Goal: Obtain resource: Download file/media

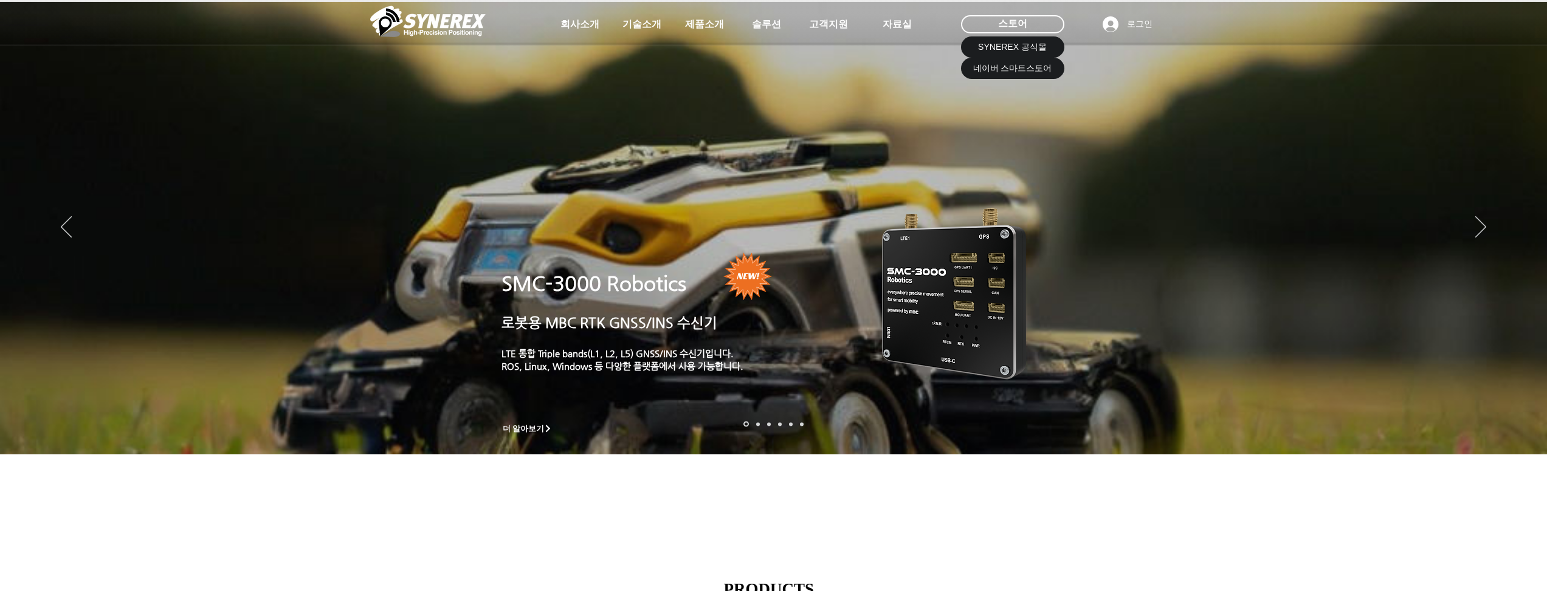
click at [369, 50] on icon "사이트로 돌아가기" at bounding box center [371, 53] width 12 height 15
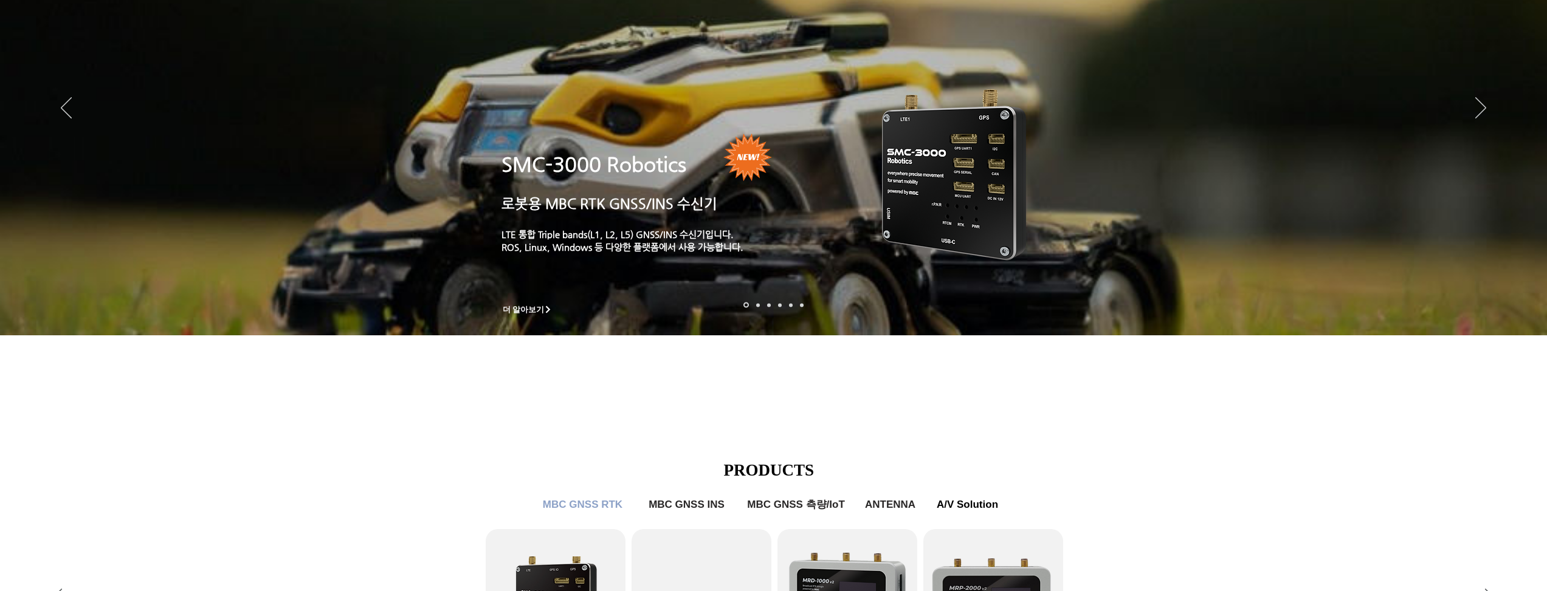
scroll to position [365, 0]
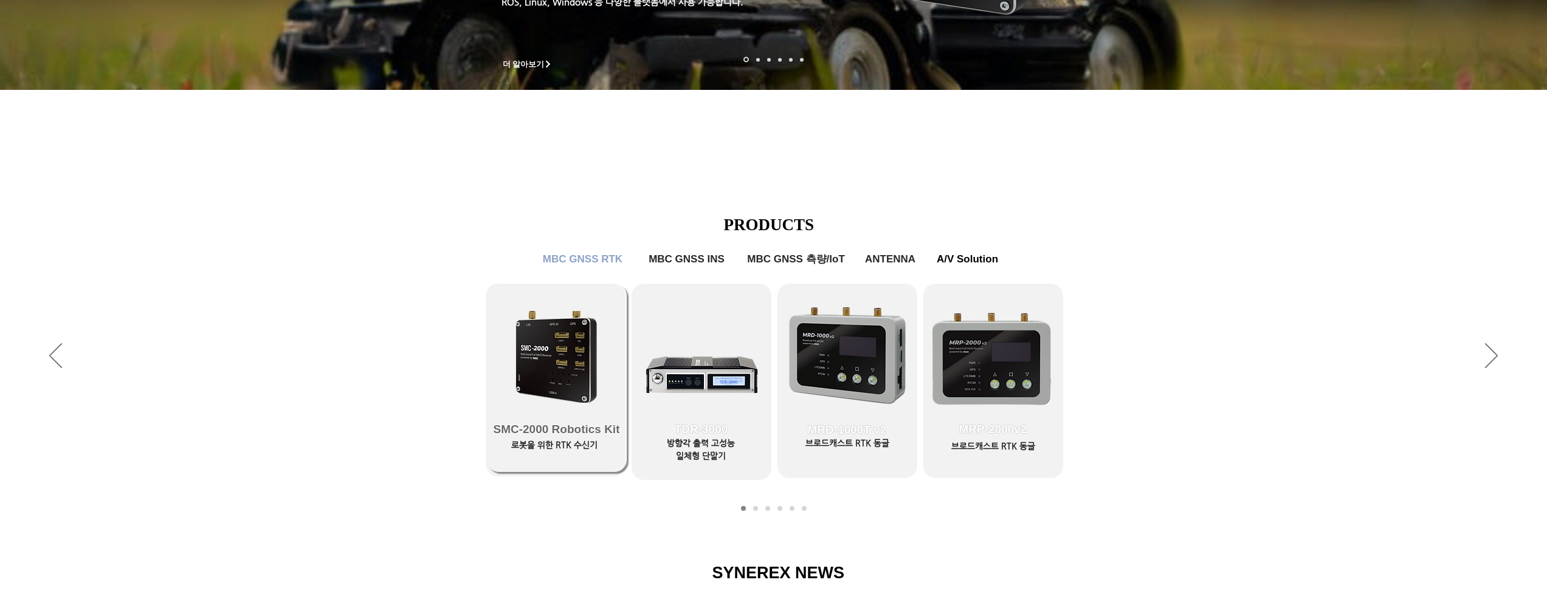
click at [514, 312] on link "SMC-2000 Robotics Kit" at bounding box center [557, 378] width 140 height 188
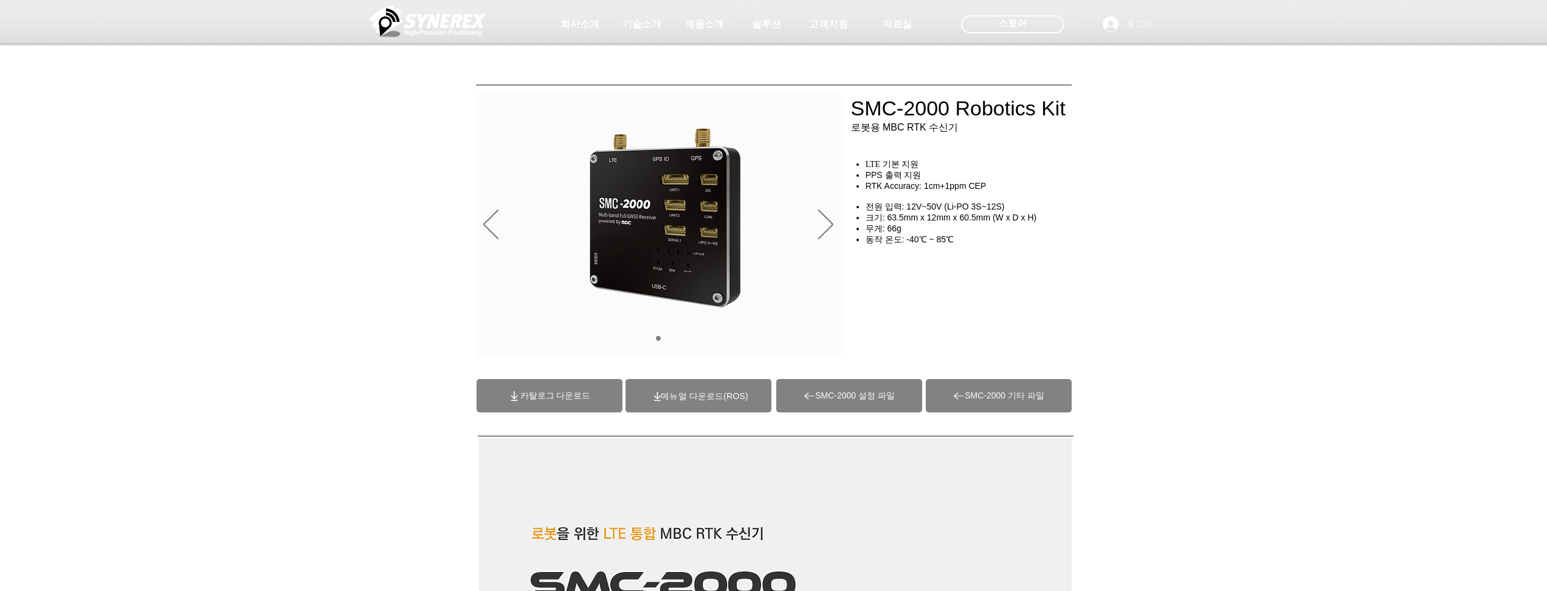
drag, startPoint x: 1216, startPoint y: 422, endPoint x: 875, endPoint y: 164, distance: 428.2
drag, startPoint x: 1035, startPoint y: 397, endPoint x: 832, endPoint y: 67, distance: 387.2
click at [830, 224] on icon "다음" at bounding box center [825, 225] width 15 height 30
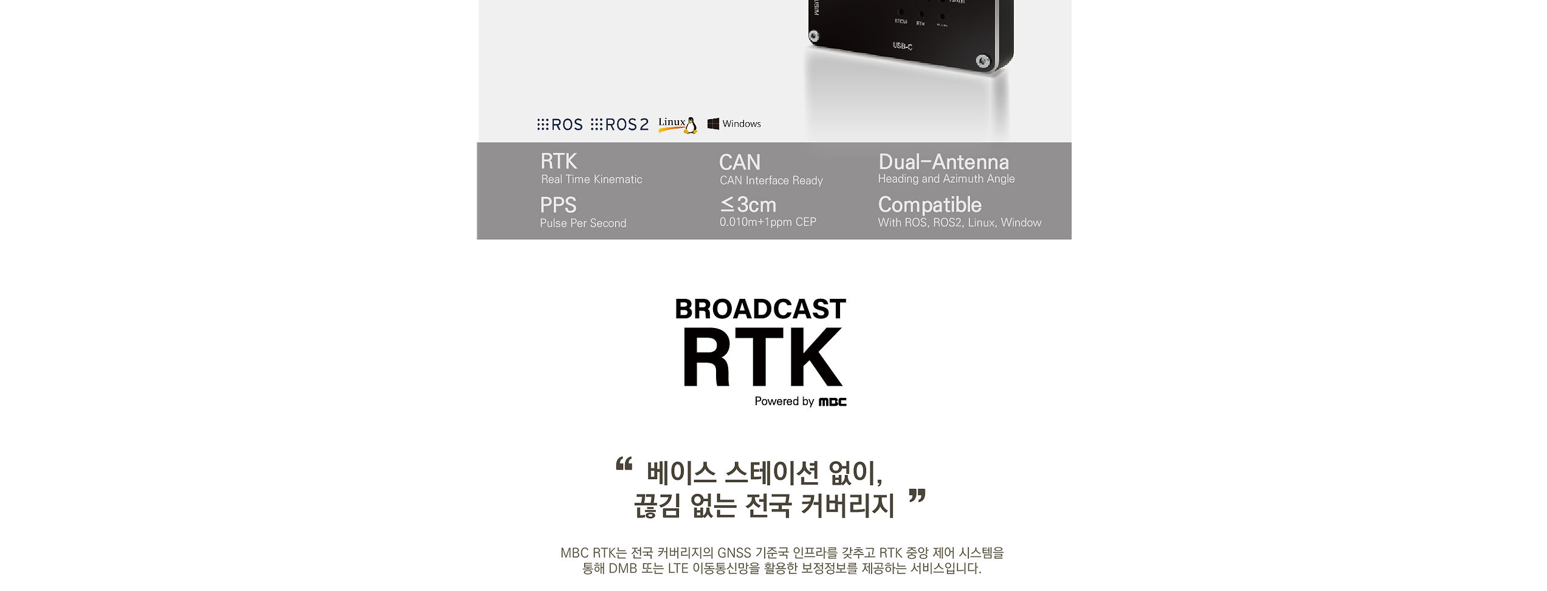
scroll to position [851, 0]
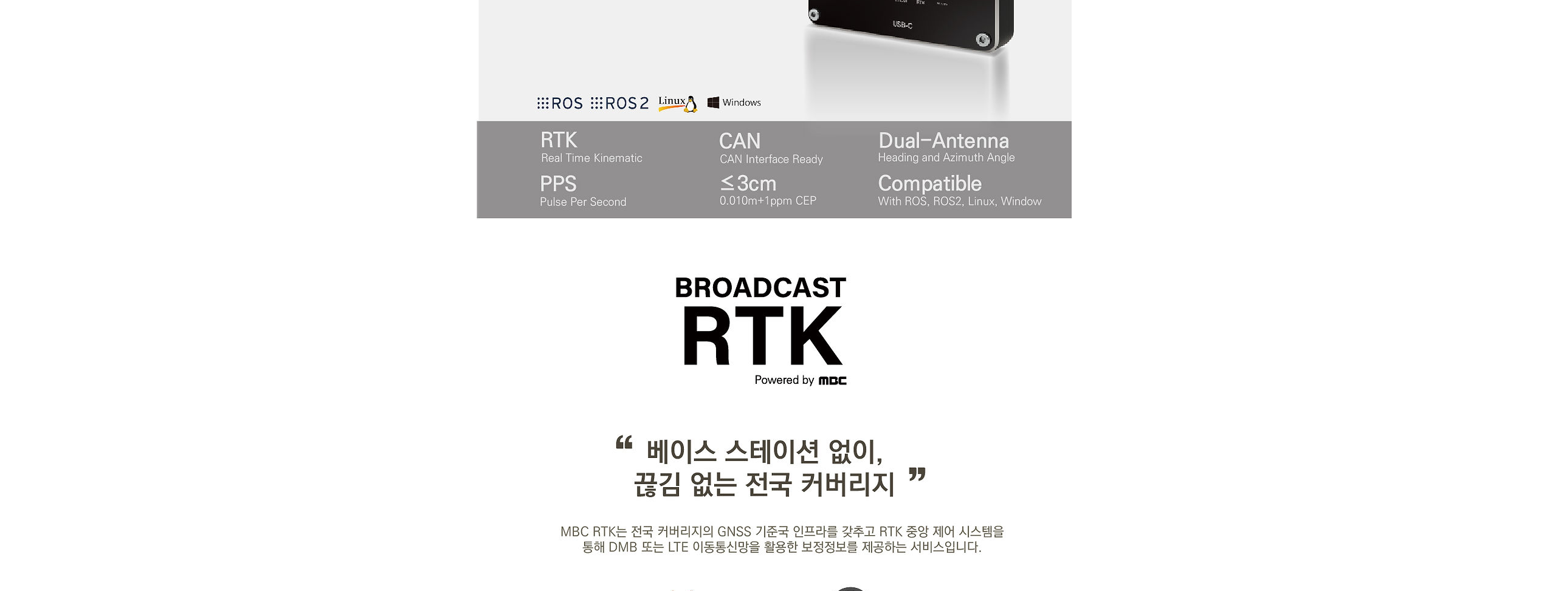
drag, startPoint x: 1362, startPoint y: 233, endPoint x: 1158, endPoint y: 158, distance: 216.9
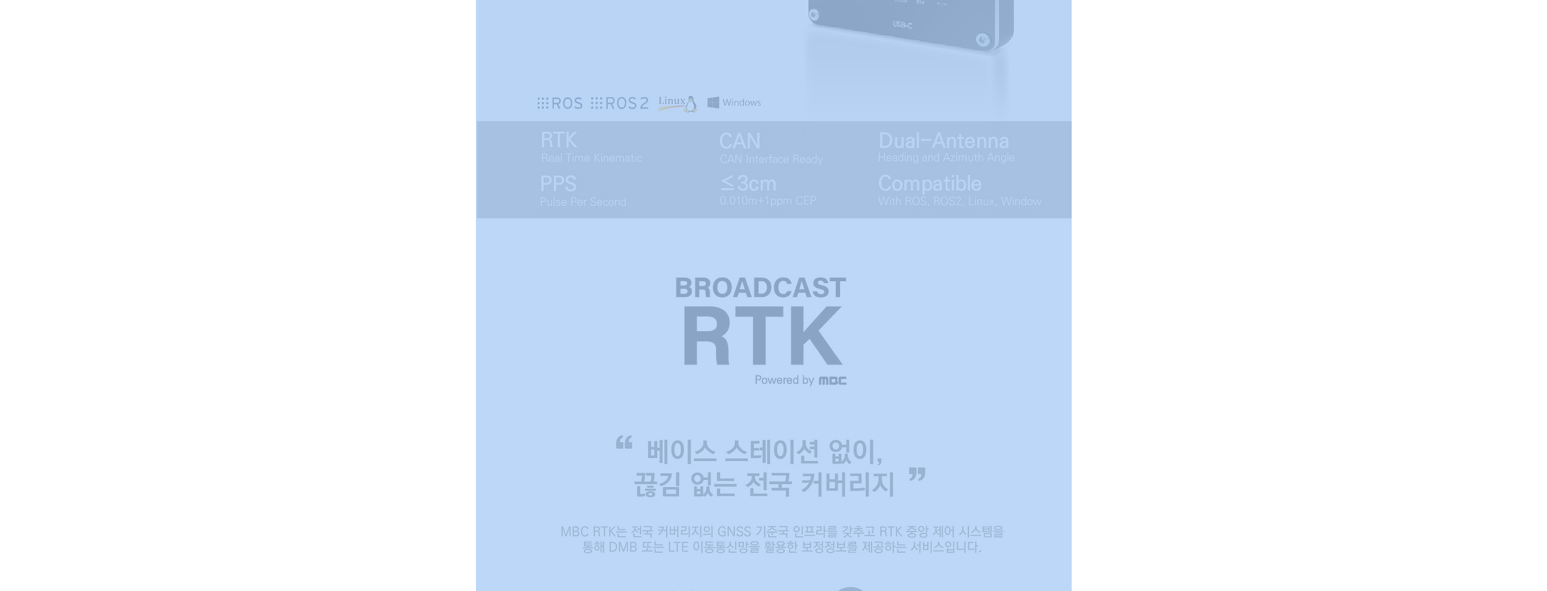
drag, startPoint x: 1114, startPoint y: 172, endPoint x: 777, endPoint y: 560, distance: 513.7
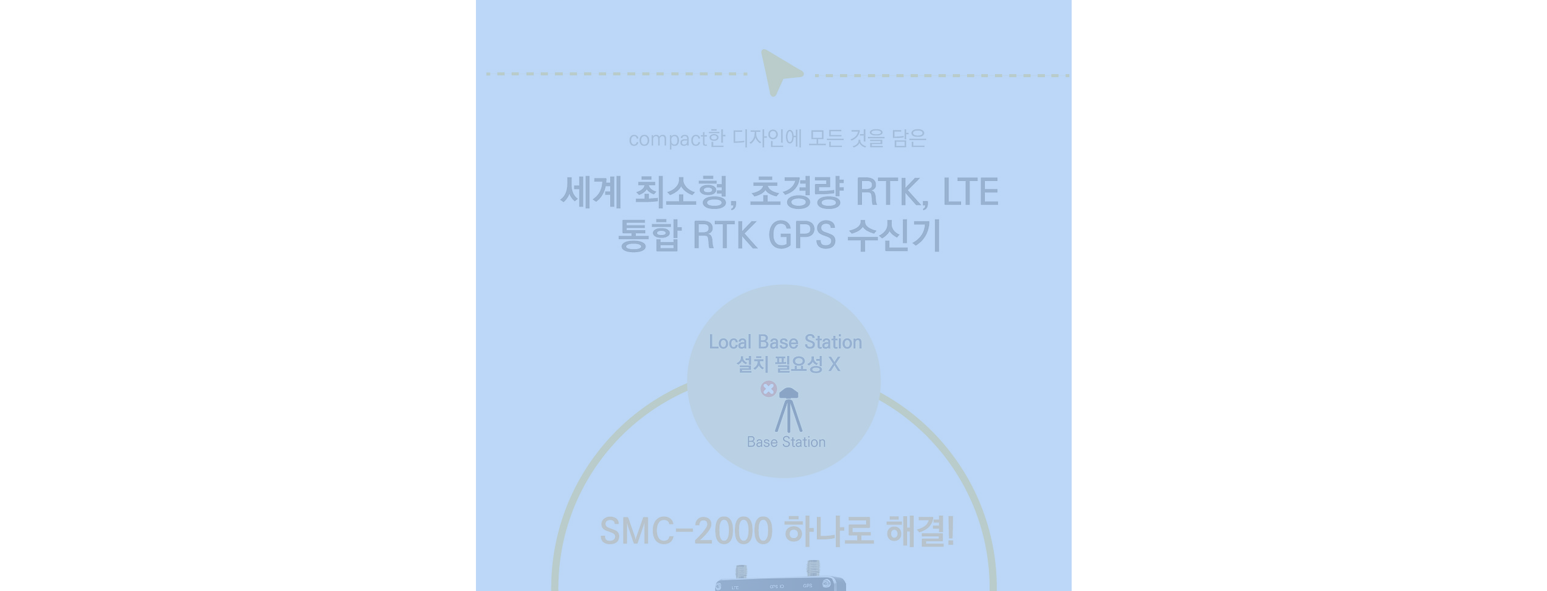
drag, startPoint x: 1030, startPoint y: 305, endPoint x: 1008, endPoint y: 505, distance: 201.8
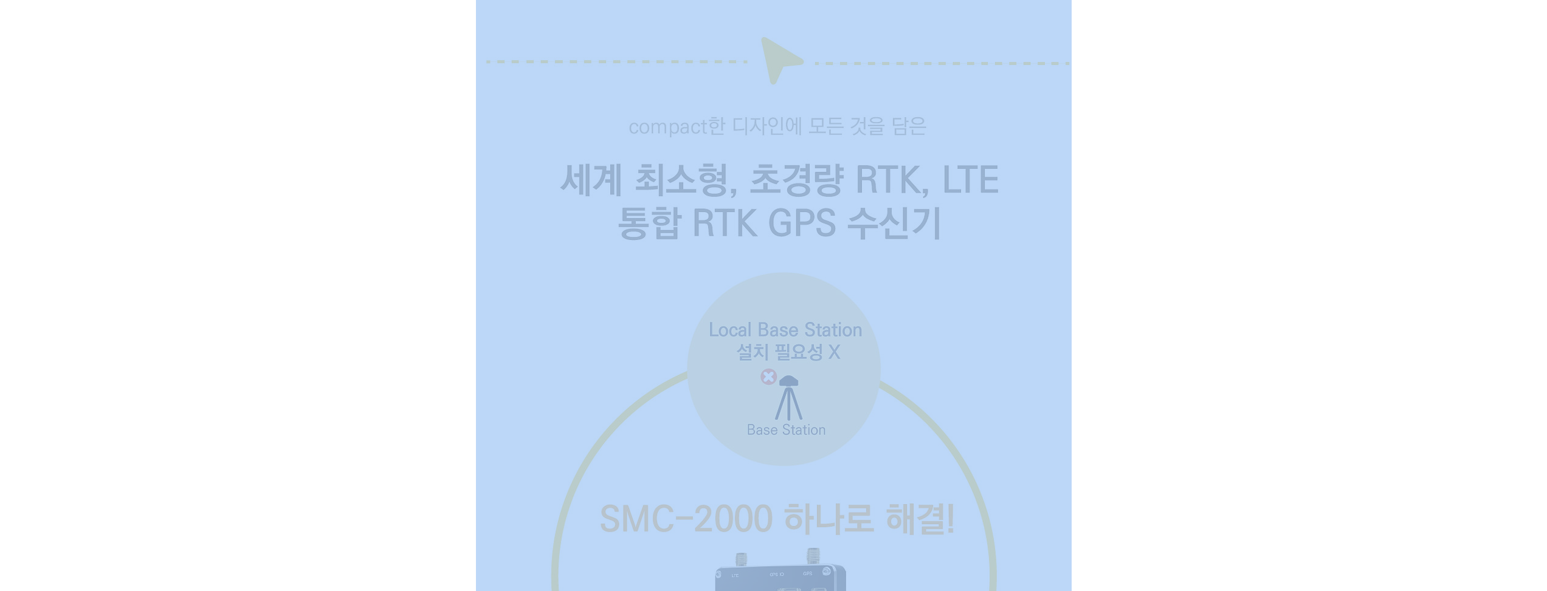
scroll to position [0, 0]
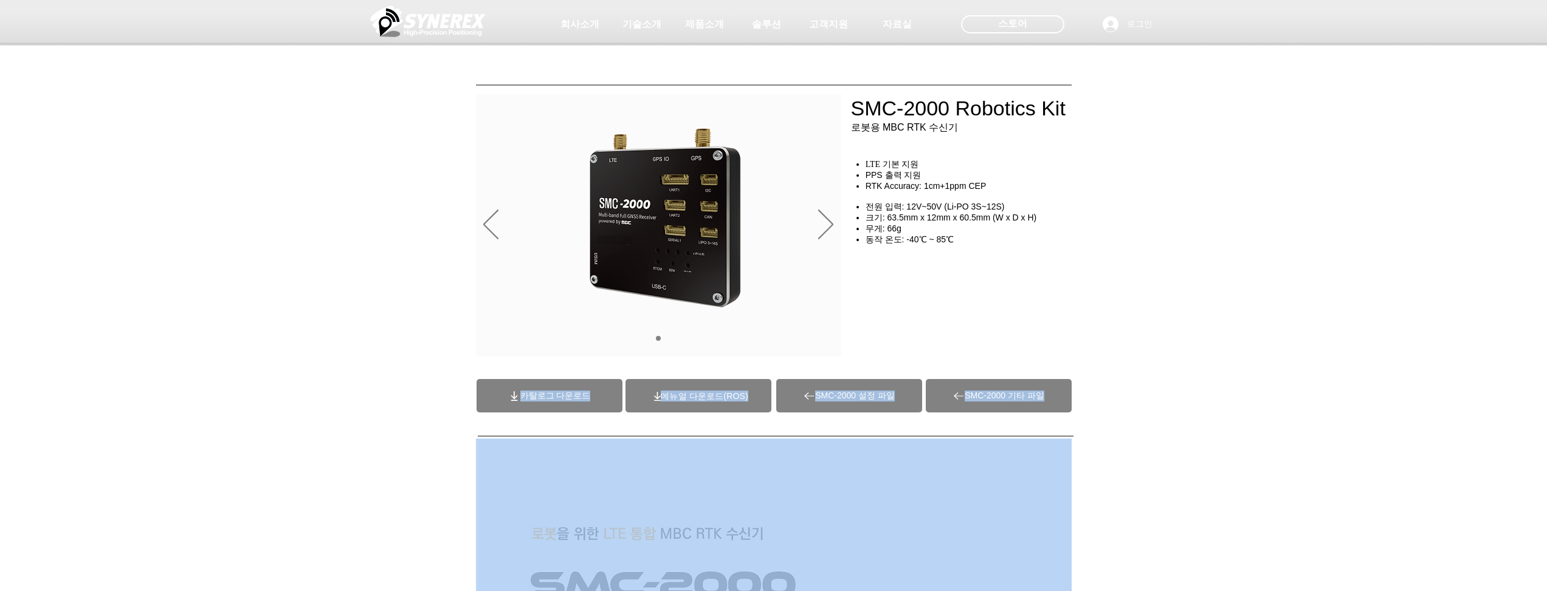
drag, startPoint x: 1052, startPoint y: 384, endPoint x: 907, endPoint y: 66, distance: 349.6
